Goal: Book appointment/travel/reservation

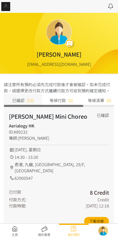
click at [14, 227] on link at bounding box center [15, 230] width 30 height 11
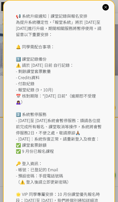
click at [41, 19] on div "📢 系統升級通知｜課堂記錄與報名安排 為提升系統穩定性，「報堂系統」將於 [DATE]至 [DATE]進行升級，期間相關服務將暫停使用。請留意以下重要安排： …" at bounding box center [59, 117] width 87 height 209
click at [108, 8] on icon at bounding box center [105, 7] width 5 height 5
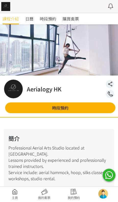
click at [48, 23] on link "時段預約" at bounding box center [48, 18] width 16 height 11
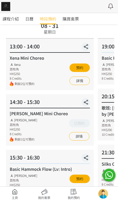
scroll to position [51, 0]
